Goal: Information Seeking & Learning: Learn about a topic

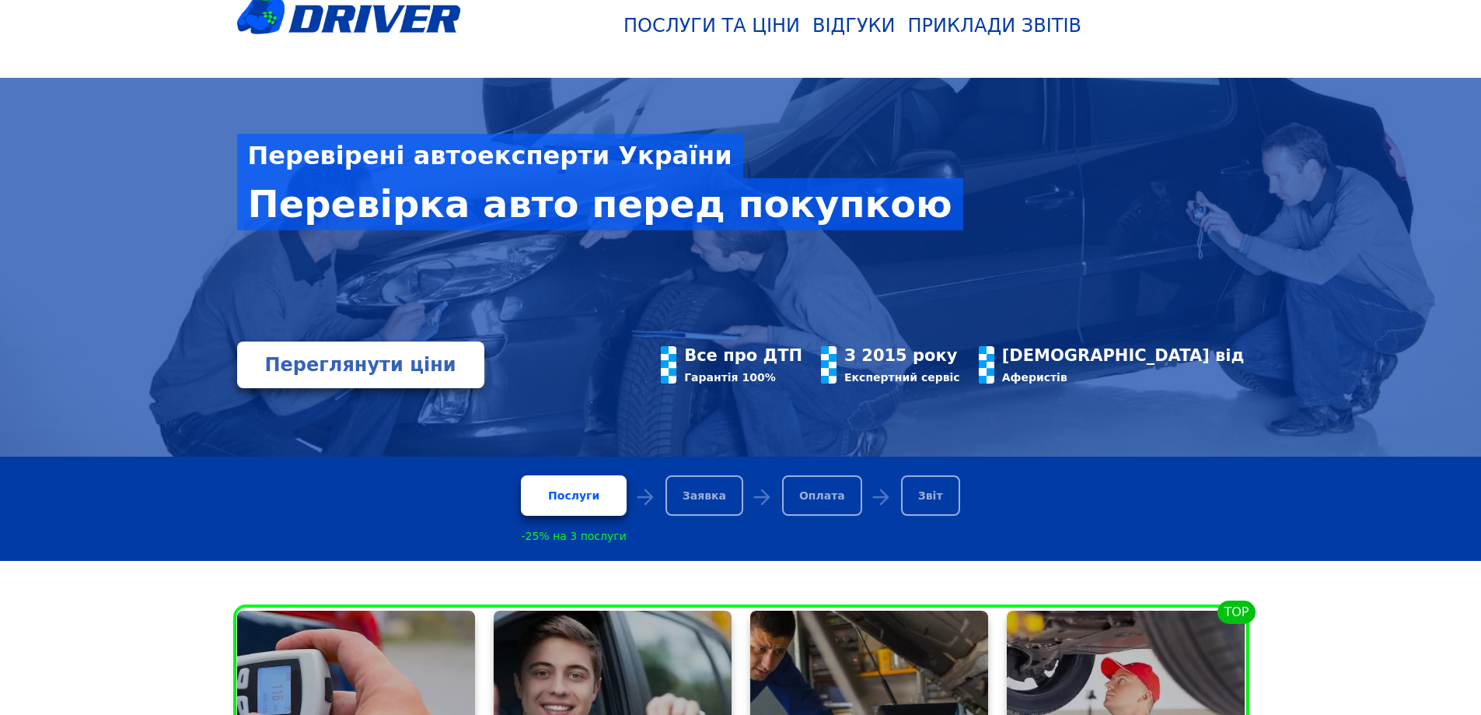
scroll to position [78, 0]
click at [593, 493] on div "Послуги" at bounding box center [573, 495] width 105 height 40
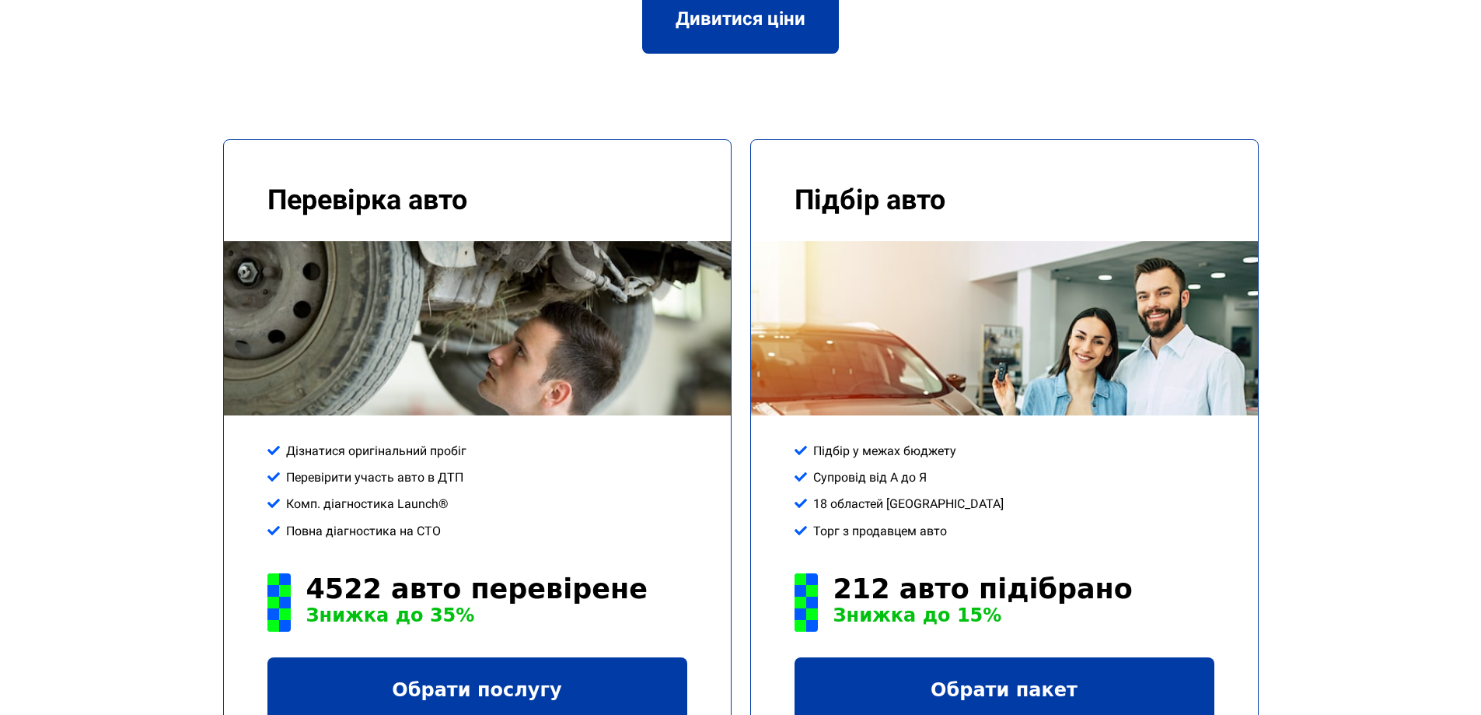
scroll to position [2099, 0]
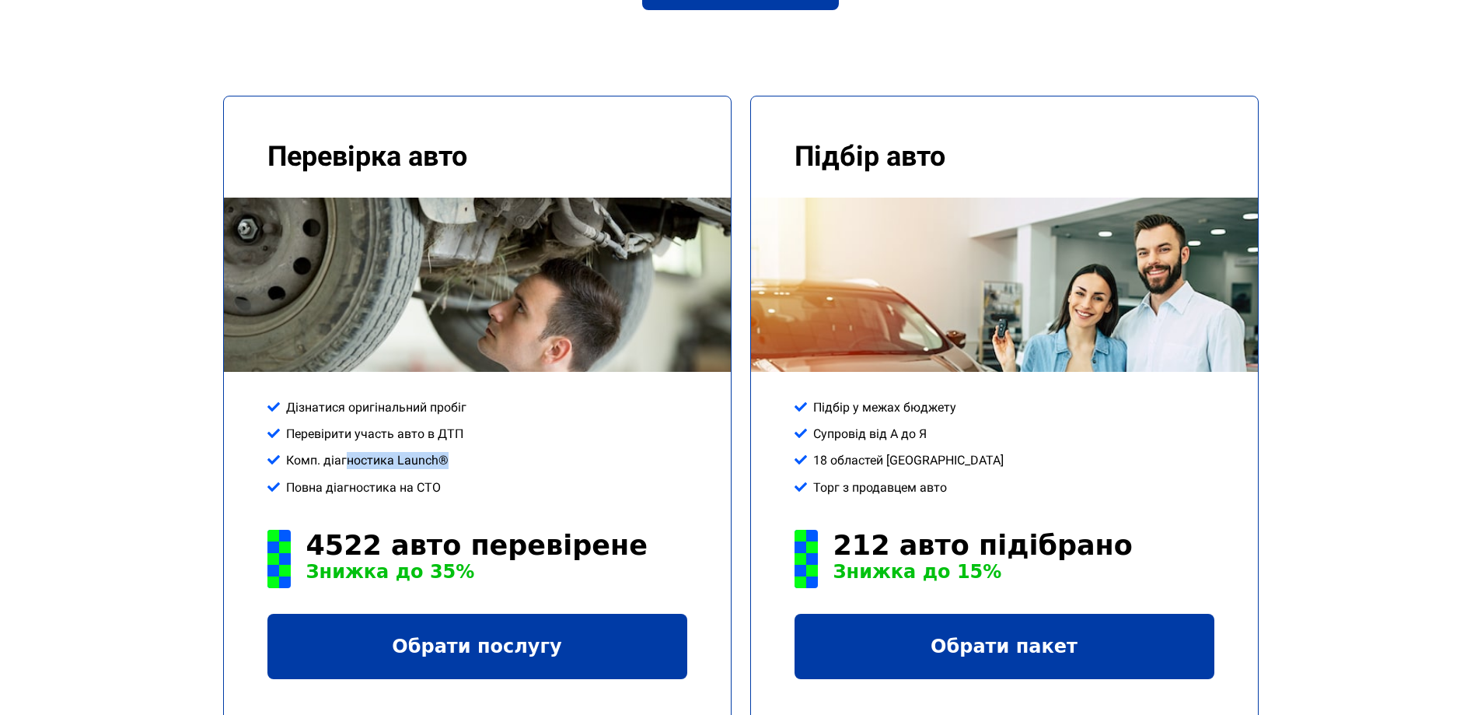
drag, startPoint x: 432, startPoint y: 400, endPoint x: 469, endPoint y: 404, distance: 36.7
click at [469, 404] on div "Дізнатися оригінальний пробіг Перевірити участь авто в ДТП Комп. діагностика La…" at bounding box center [477, 452] width 420 height 107
click at [495, 452] on div "Комп. діагностика Launch®" at bounding box center [477, 460] width 420 height 17
drag, startPoint x: 386, startPoint y: 414, endPoint x: 462, endPoint y: 412, distance: 76.2
click at [462, 479] on div "Повна діагностика на СТО" at bounding box center [477, 487] width 420 height 17
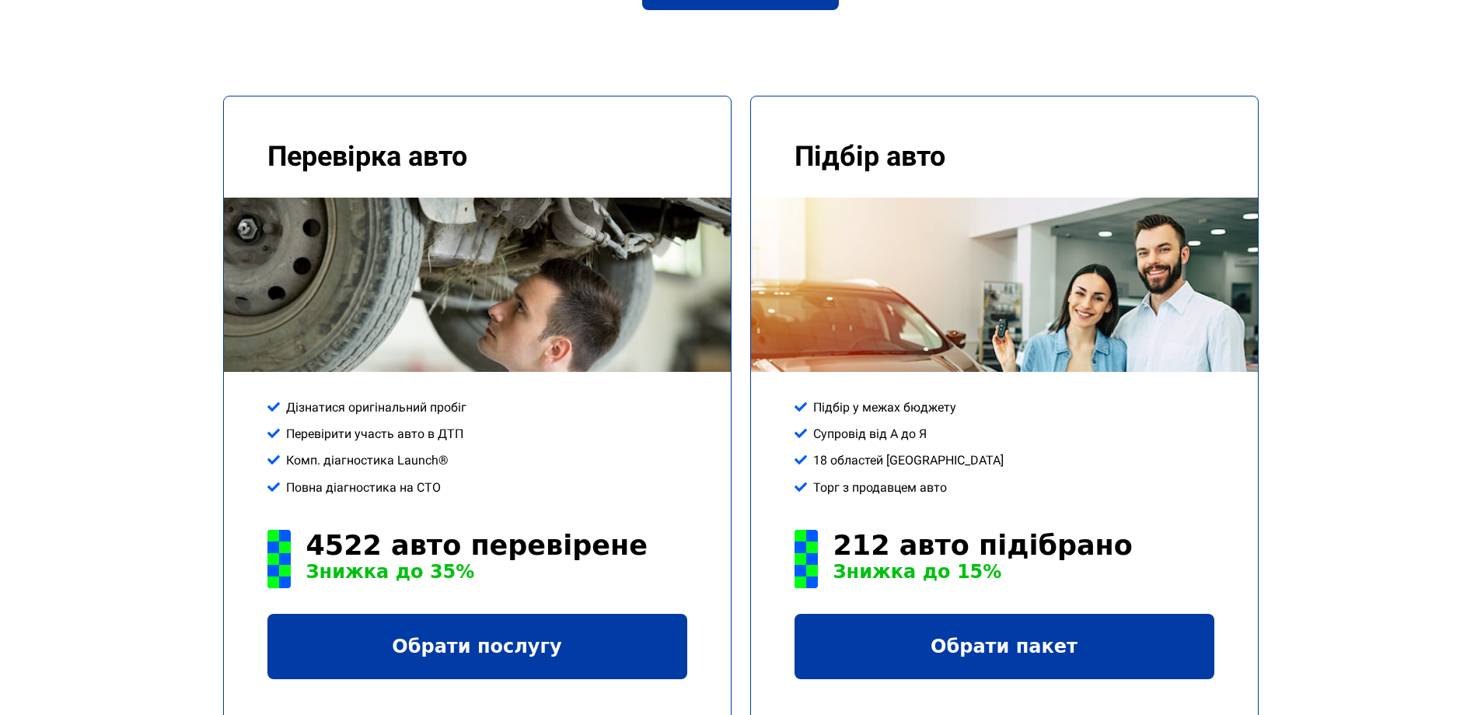
click at [489, 401] on div "Дізнатися оригінальний пробіг Перевірити участь авто в ДТП Комп. діагностика La…" at bounding box center [477, 452] width 420 height 107
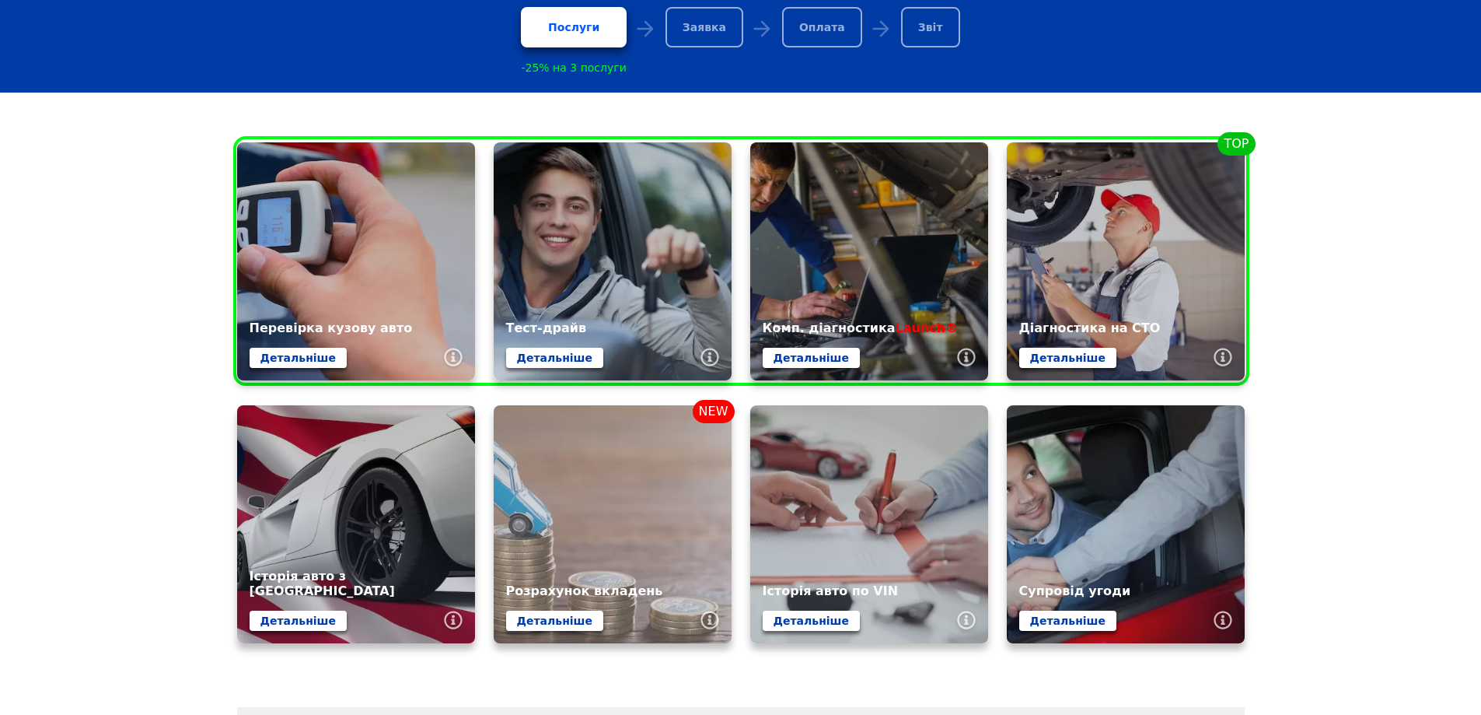
scroll to position [544, 0]
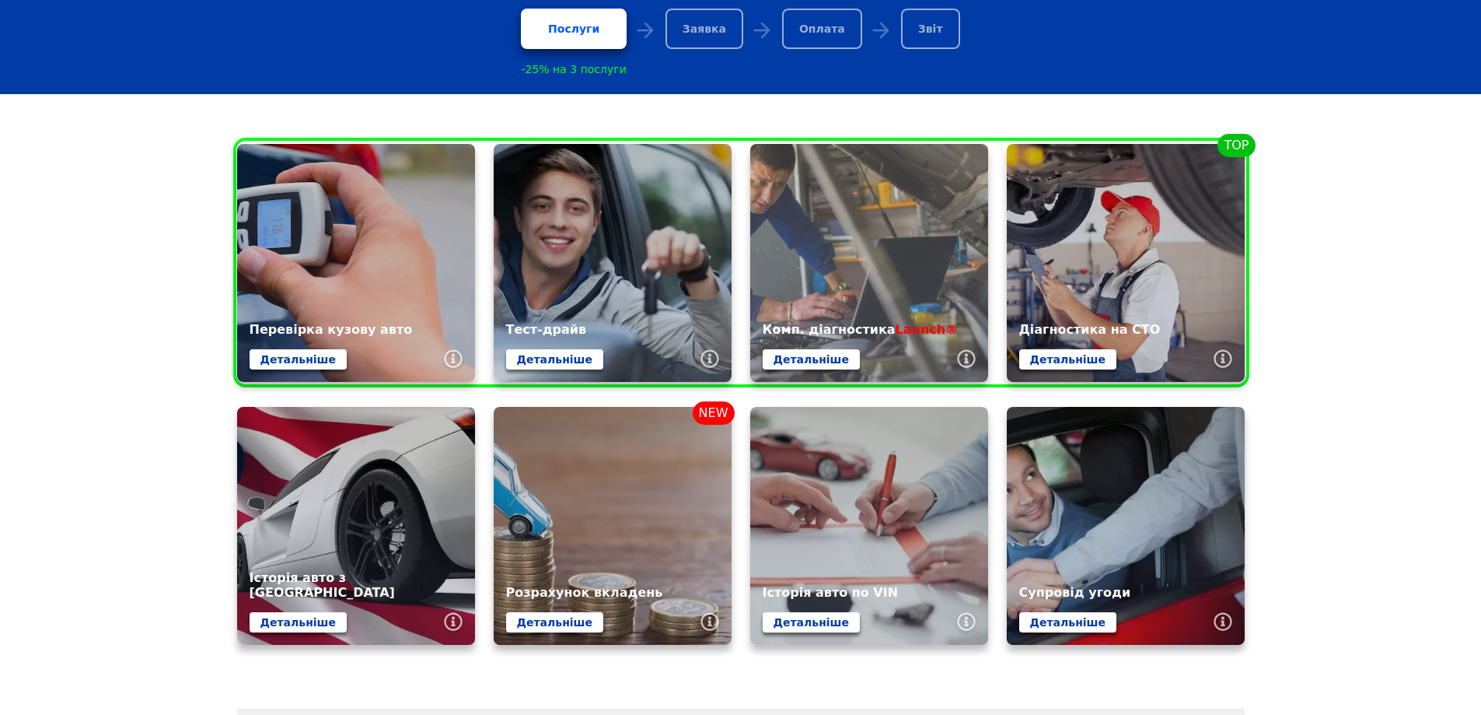
click at [886, 255] on link at bounding box center [869, 263] width 238 height 238
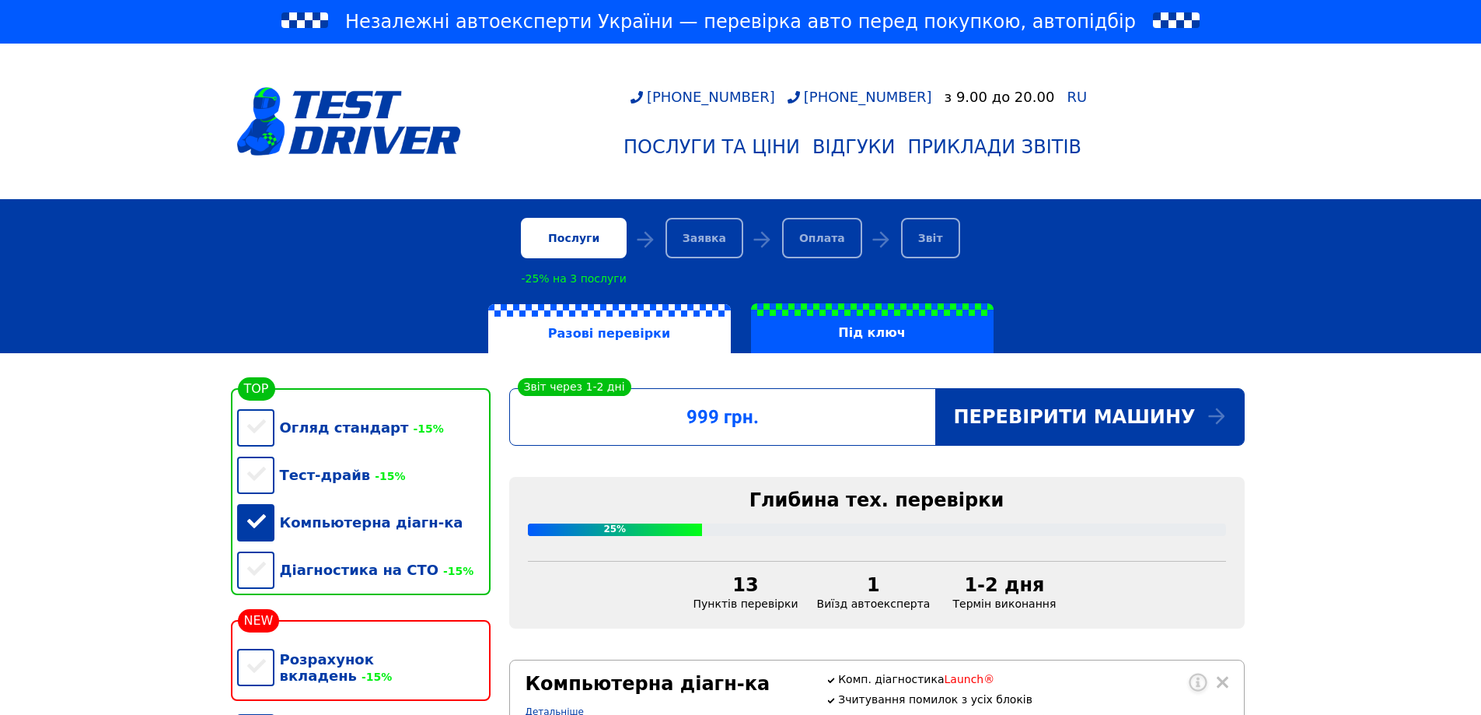
scroll to position [389, 0]
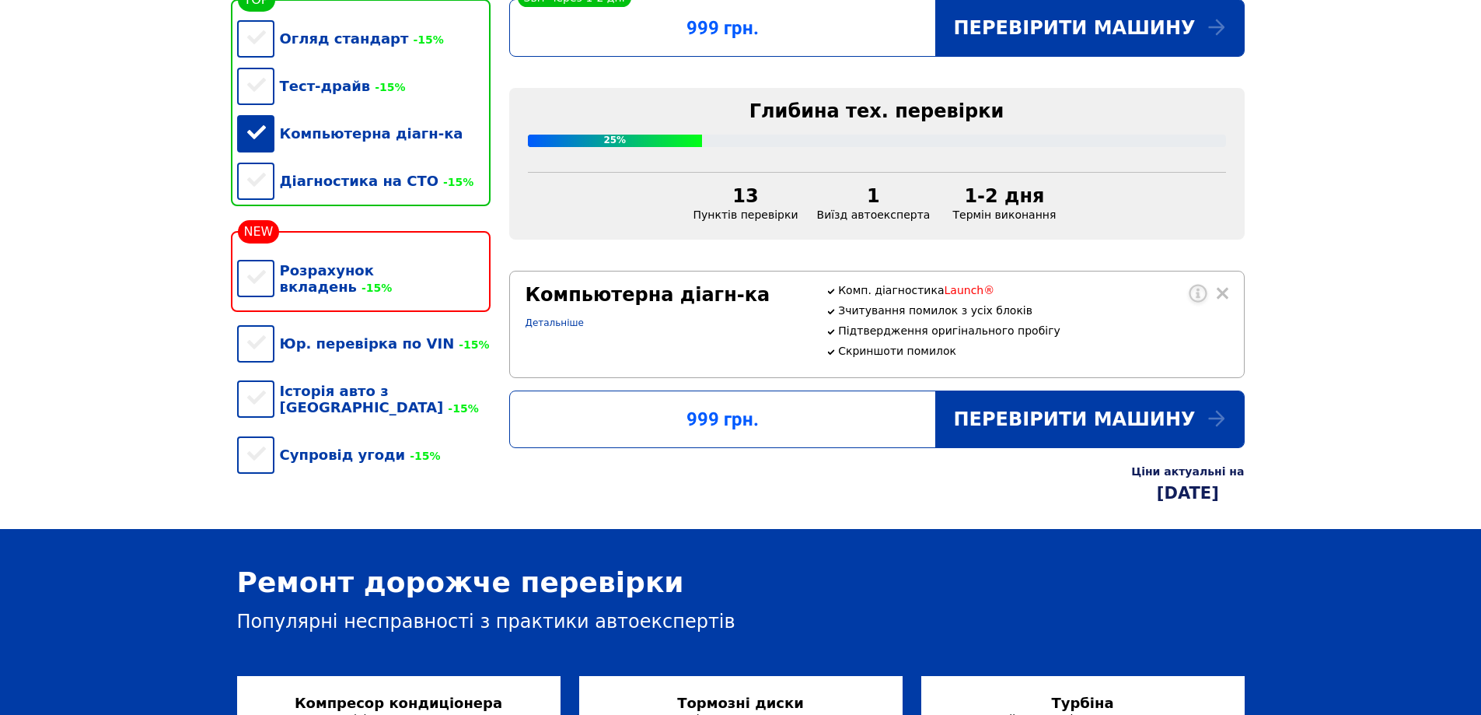
drag, startPoint x: 708, startPoint y: 145, endPoint x: 1103, endPoint y: 159, distance: 395.2
click at [1103, 159] on div "Глибина тех. перевірки 25% 13 Пунктів перевірки 1 Виїзд автоексперта 1-2 дня Те…" at bounding box center [877, 164] width 736 height 152
click at [1107, 159] on div "Глибина тех. перевірки 25% 13 Пунктів перевірки 1 Виїзд автоексперта 1-2 дня Те…" at bounding box center [877, 164] width 736 height 152
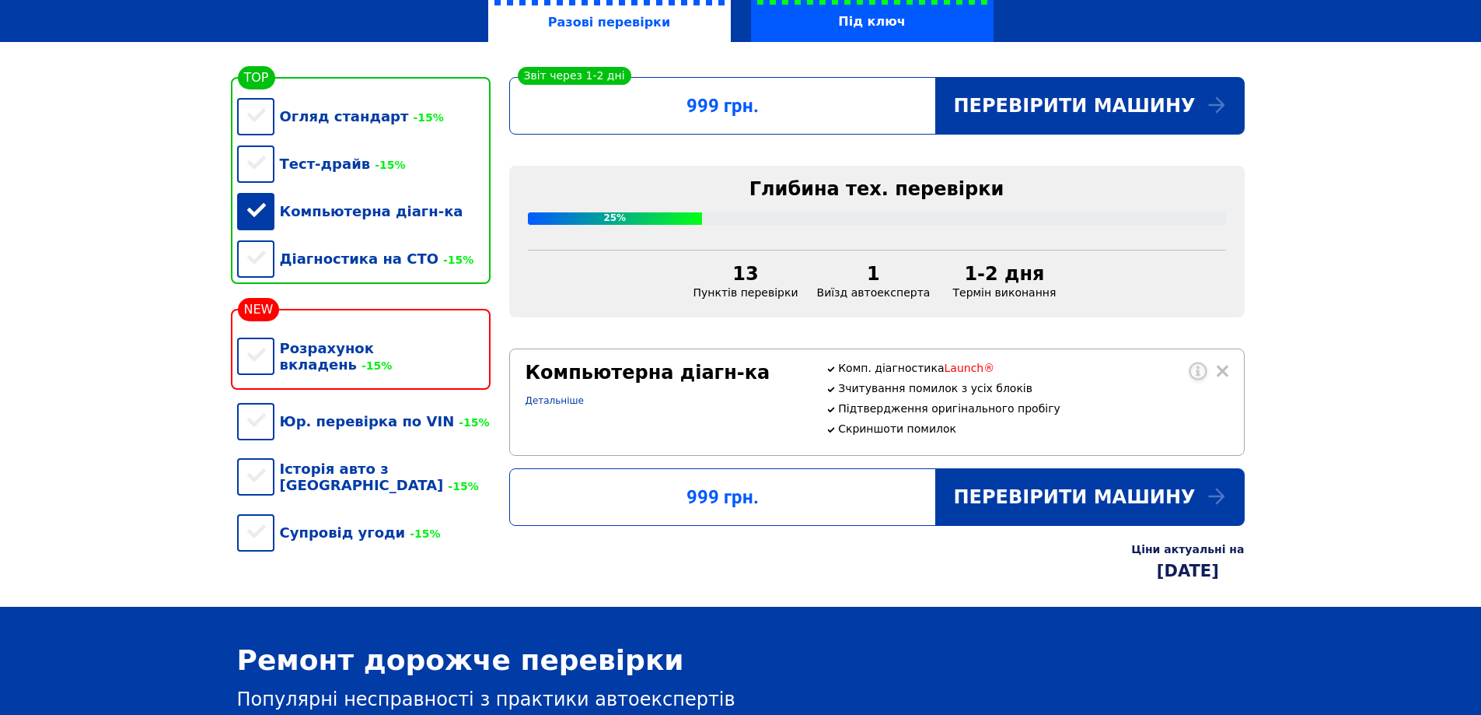
scroll to position [156, 0]
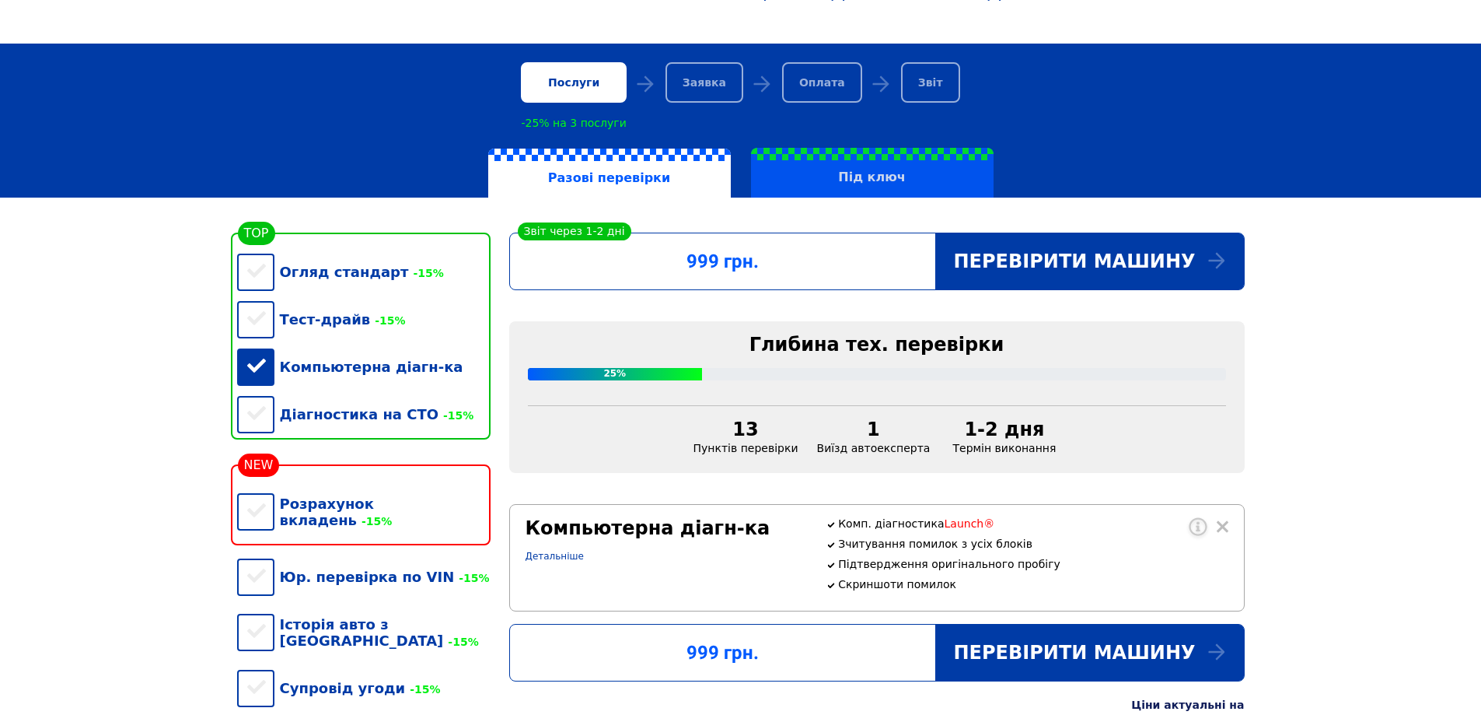
click at [872, 178] on label "Під ключ" at bounding box center [872, 173] width 243 height 50
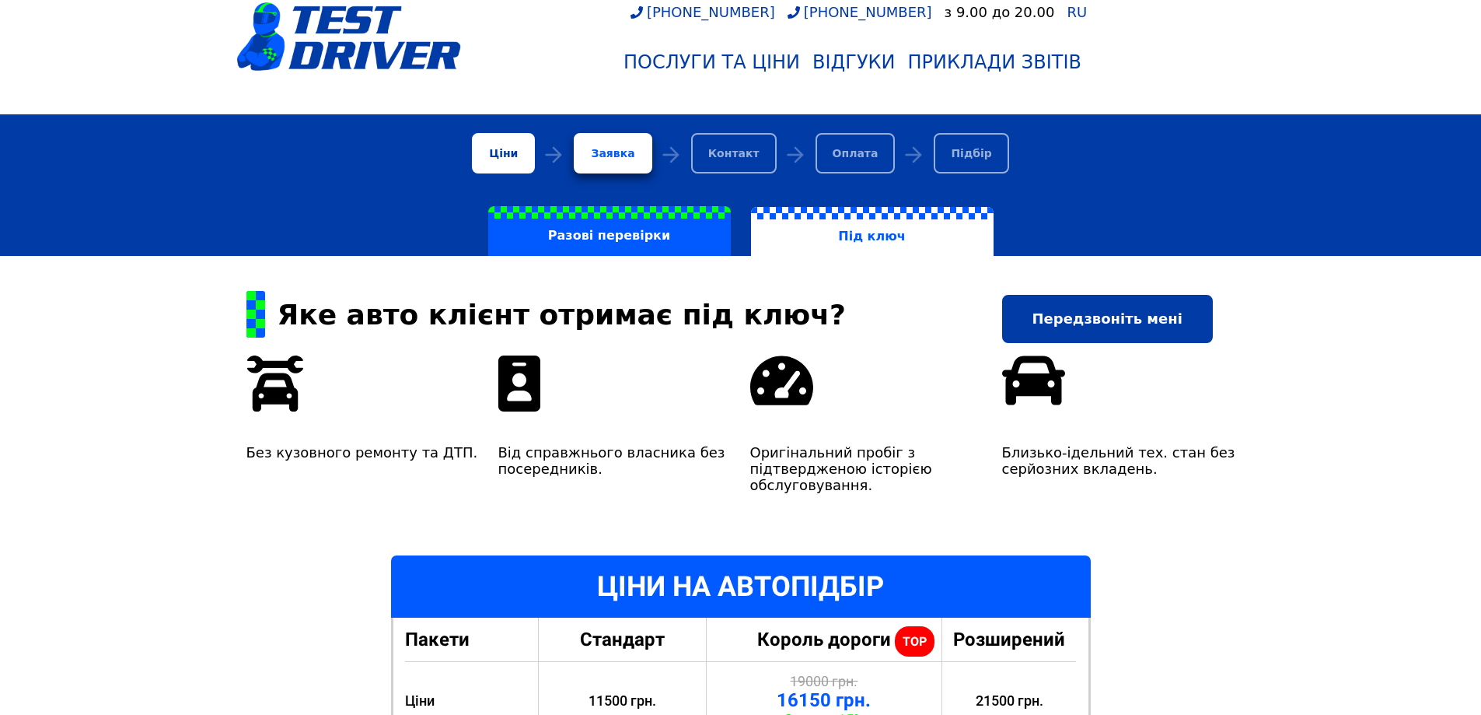
scroll to position [78, 0]
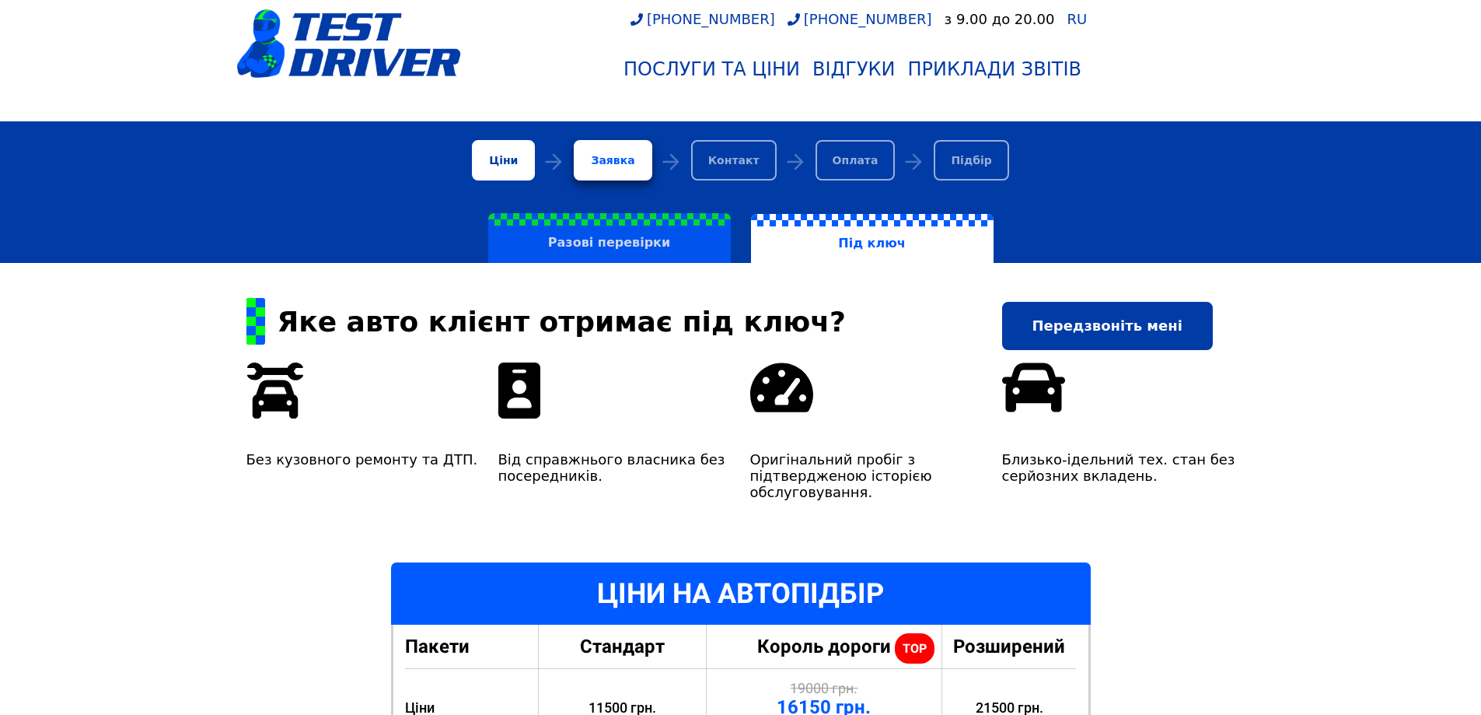
click at [653, 233] on label "Разові перевірки" at bounding box center [609, 238] width 243 height 50
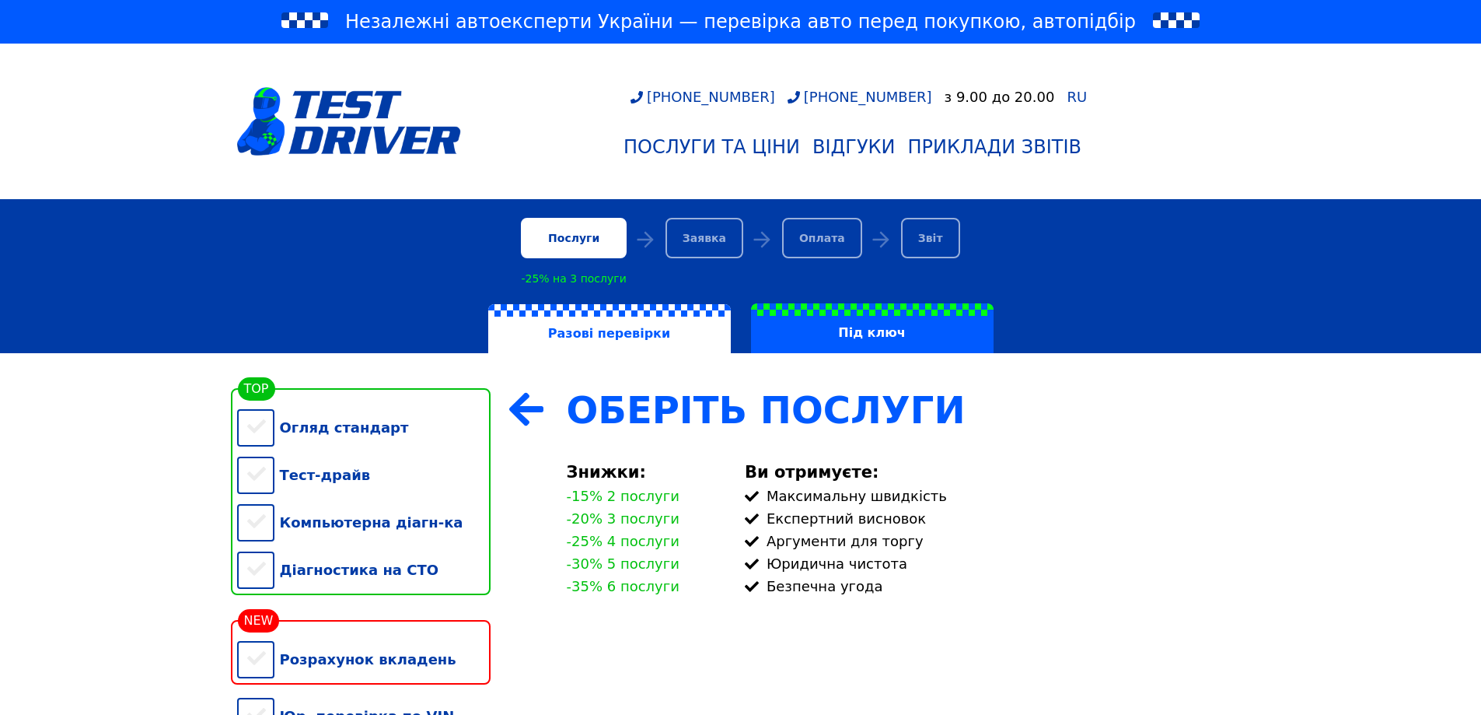
scroll to position [233, 0]
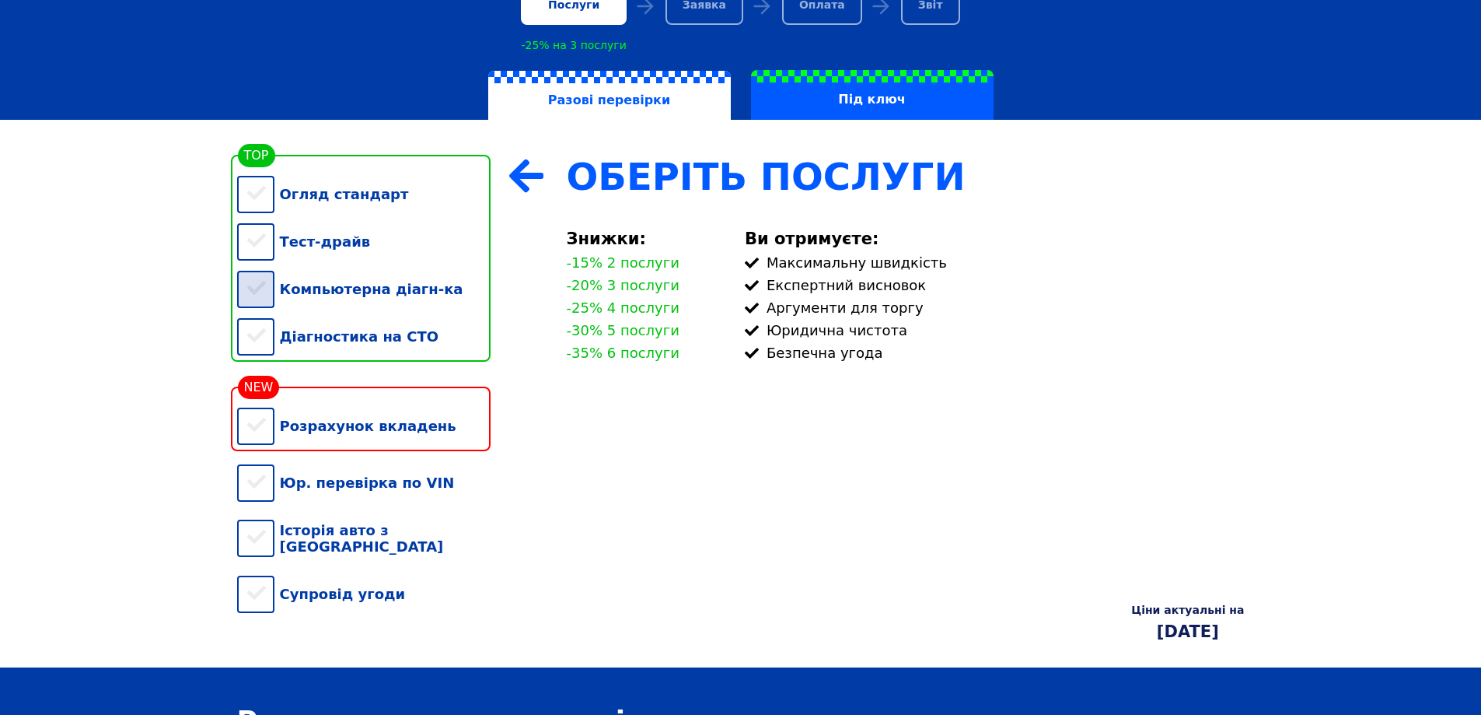
click at [268, 304] on div "Компьютерна діагн-ка" at bounding box center [363, 288] width 253 height 47
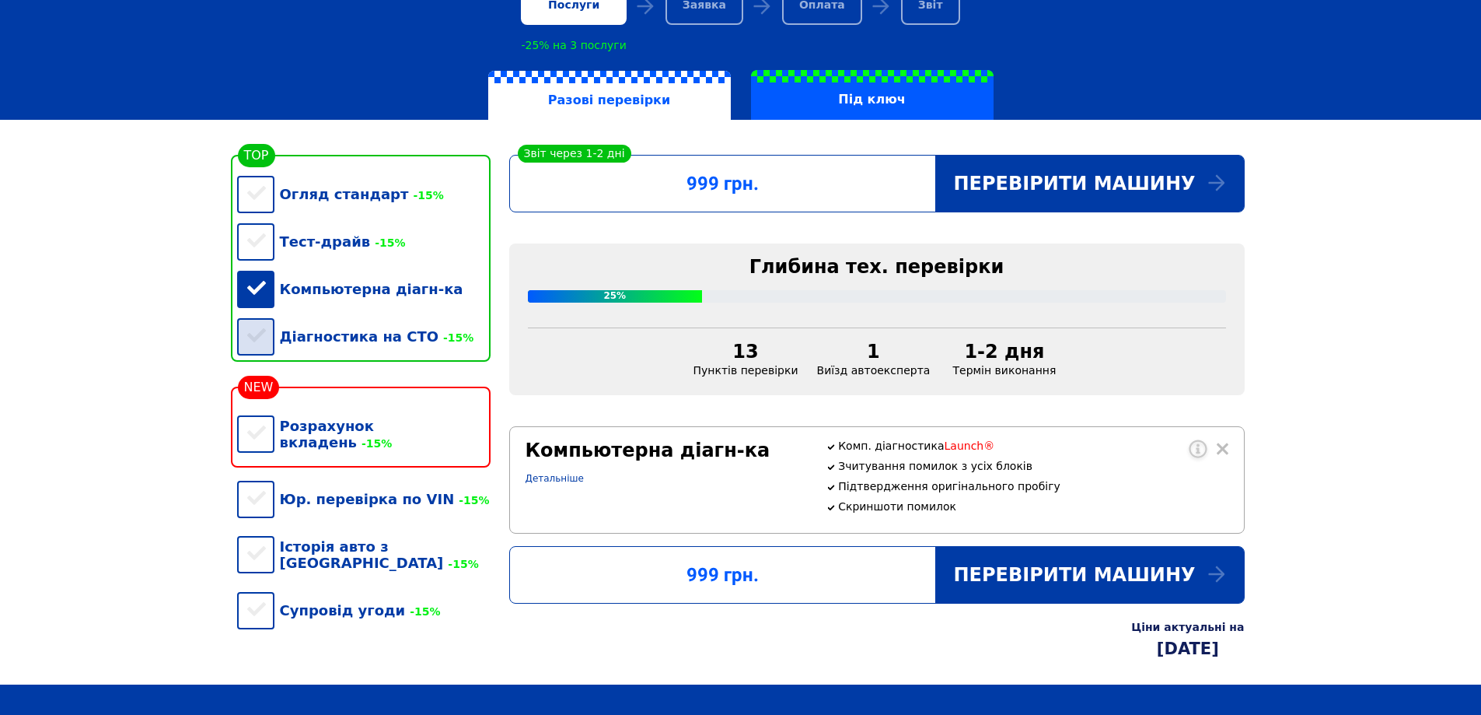
click at [259, 358] on div "Діагностика на СТО -15%" at bounding box center [363, 336] width 253 height 47
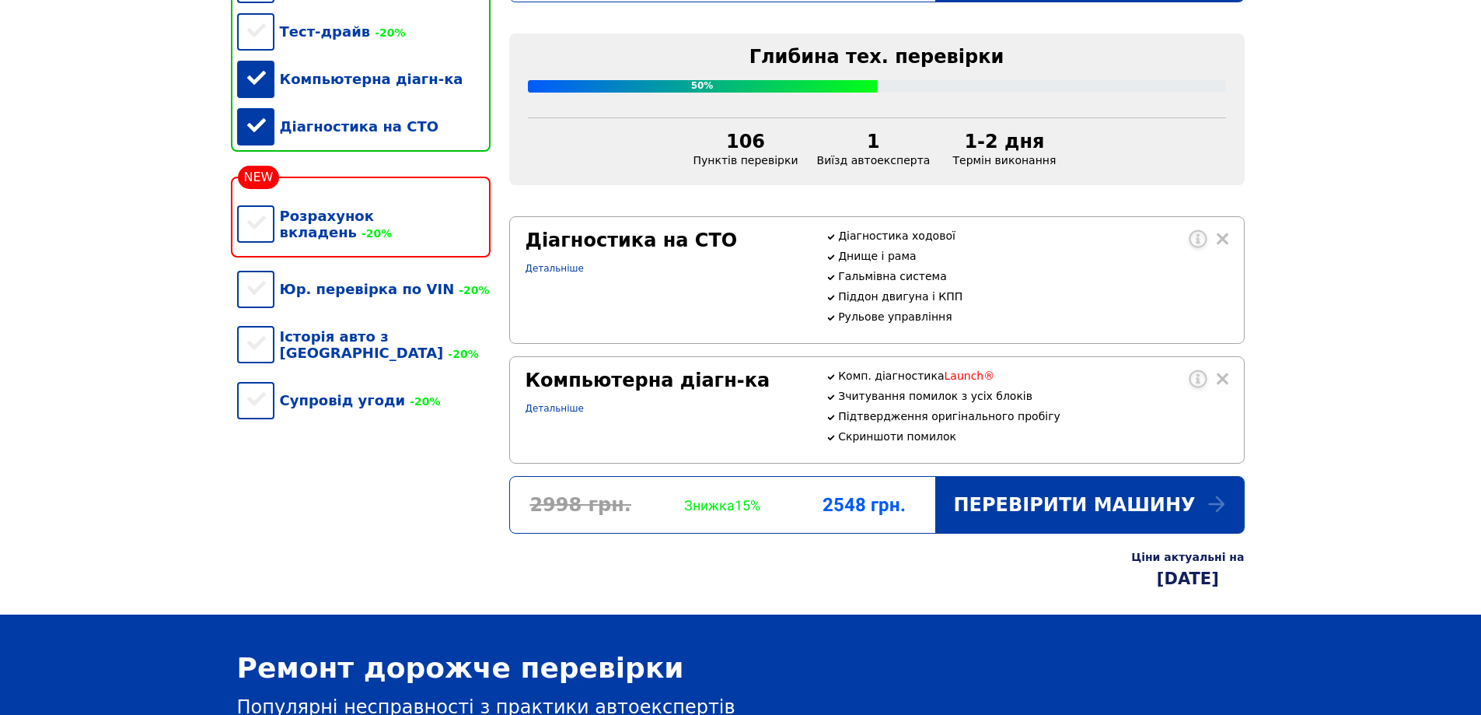
scroll to position [544, 0]
